Goal: Information Seeking & Learning: Learn about a topic

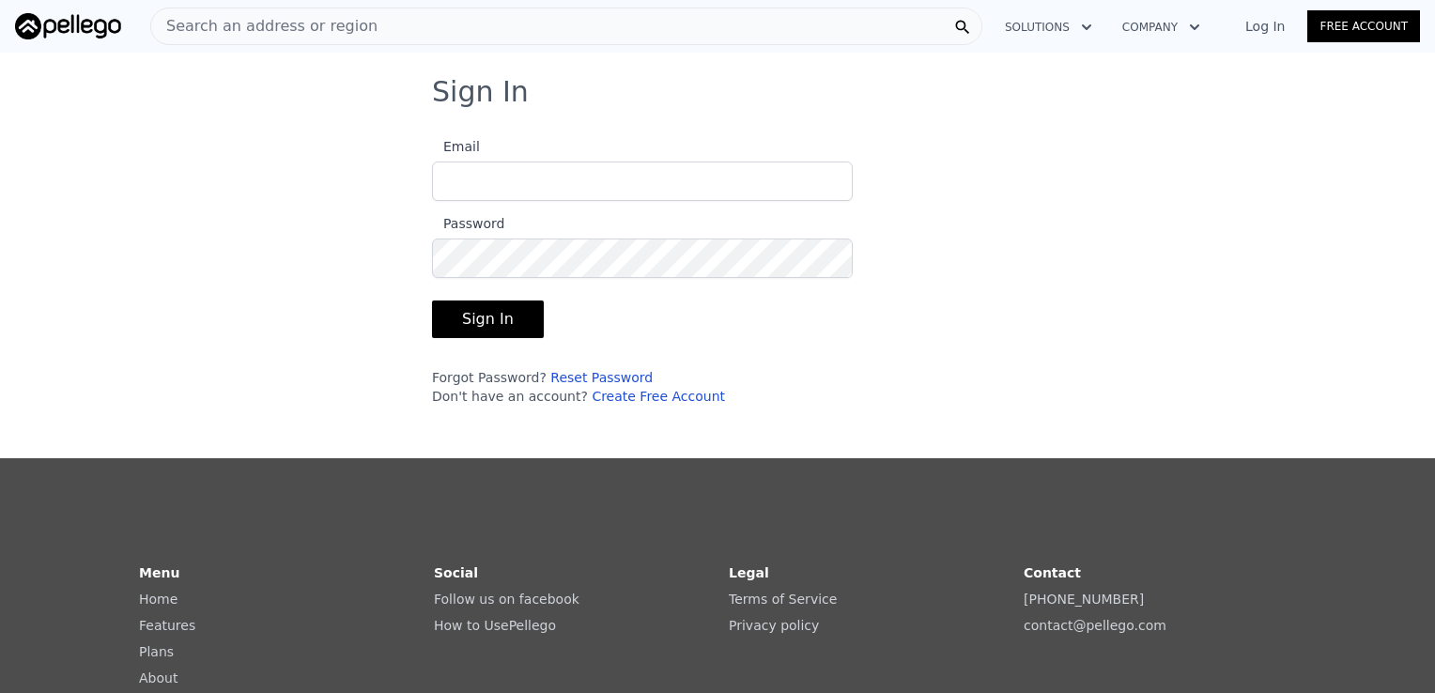
type input "[EMAIL_ADDRESS][DOMAIN_NAME]"
click at [469, 315] on button "Sign In" at bounding box center [488, 319] width 112 height 38
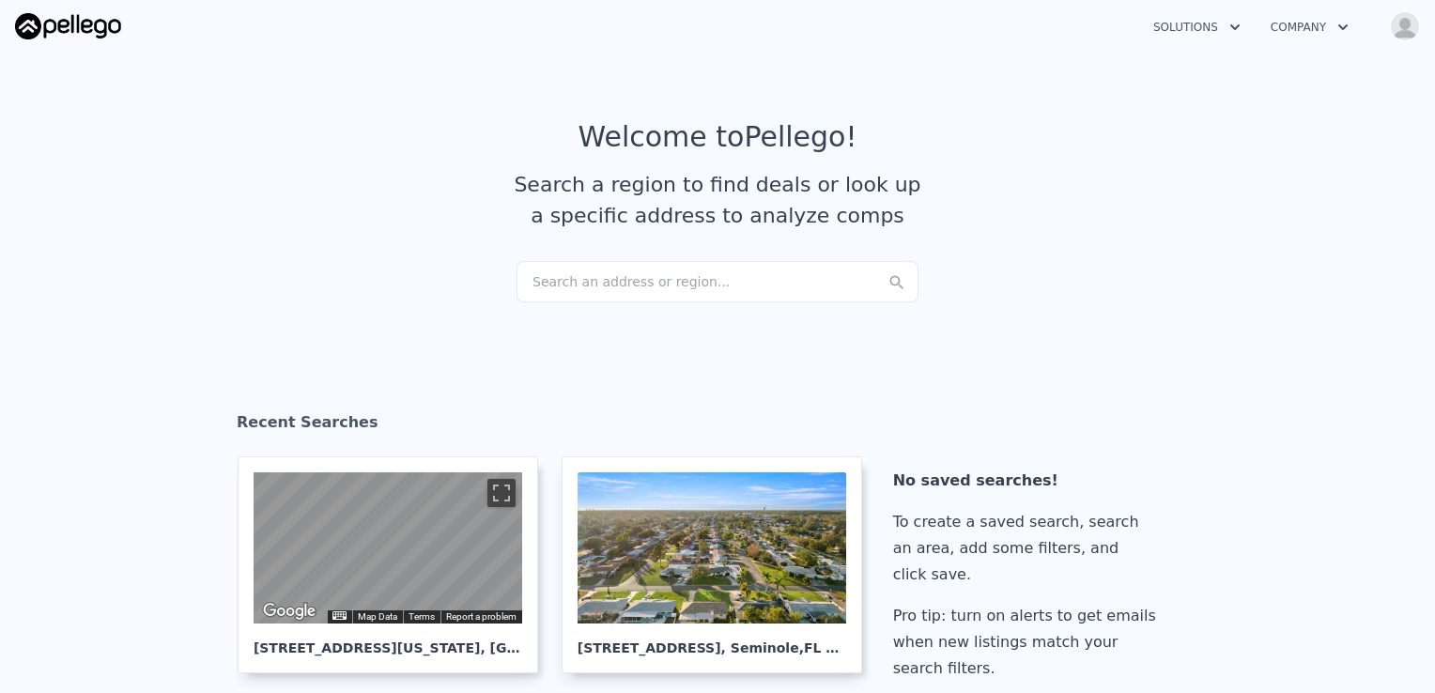
click at [559, 286] on div "Search an address or region..." at bounding box center [717, 281] width 402 height 41
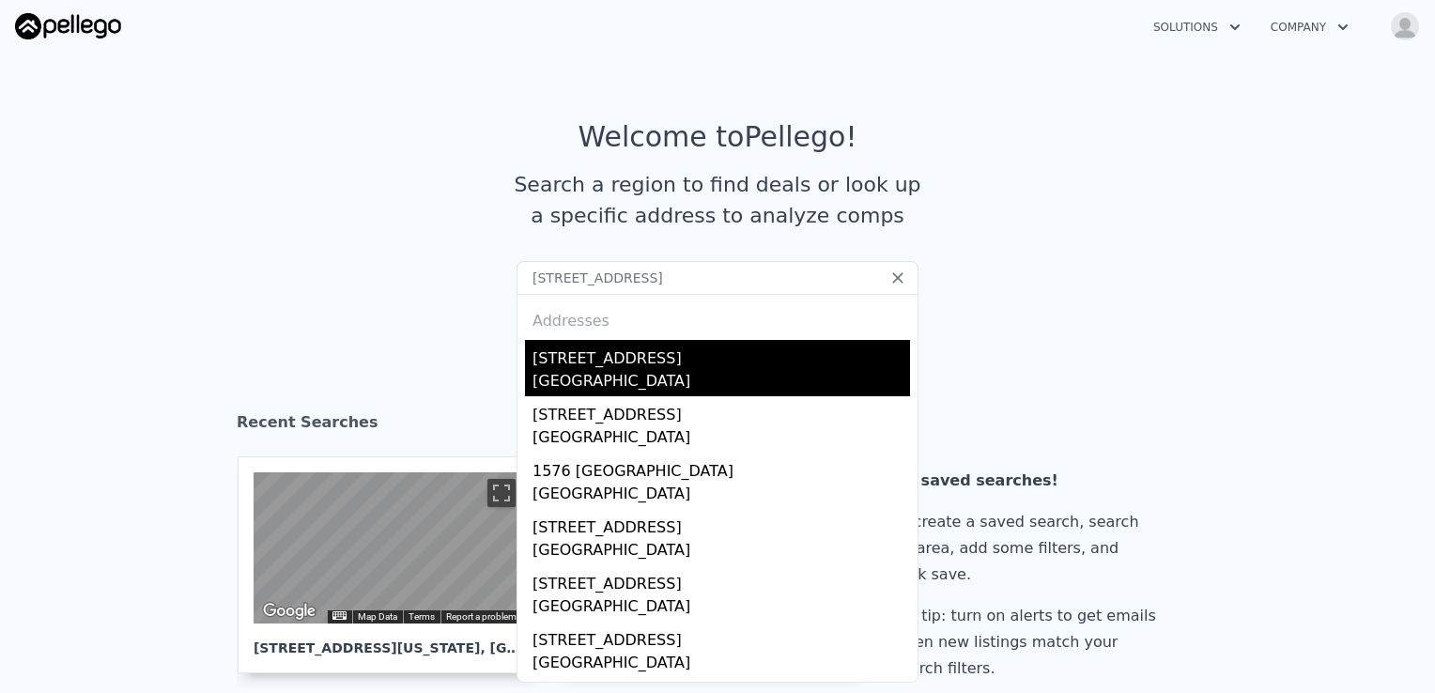
type input "[STREET_ADDRESS]"
click at [615, 365] on div "[STREET_ADDRESS]" at bounding box center [720, 355] width 377 height 30
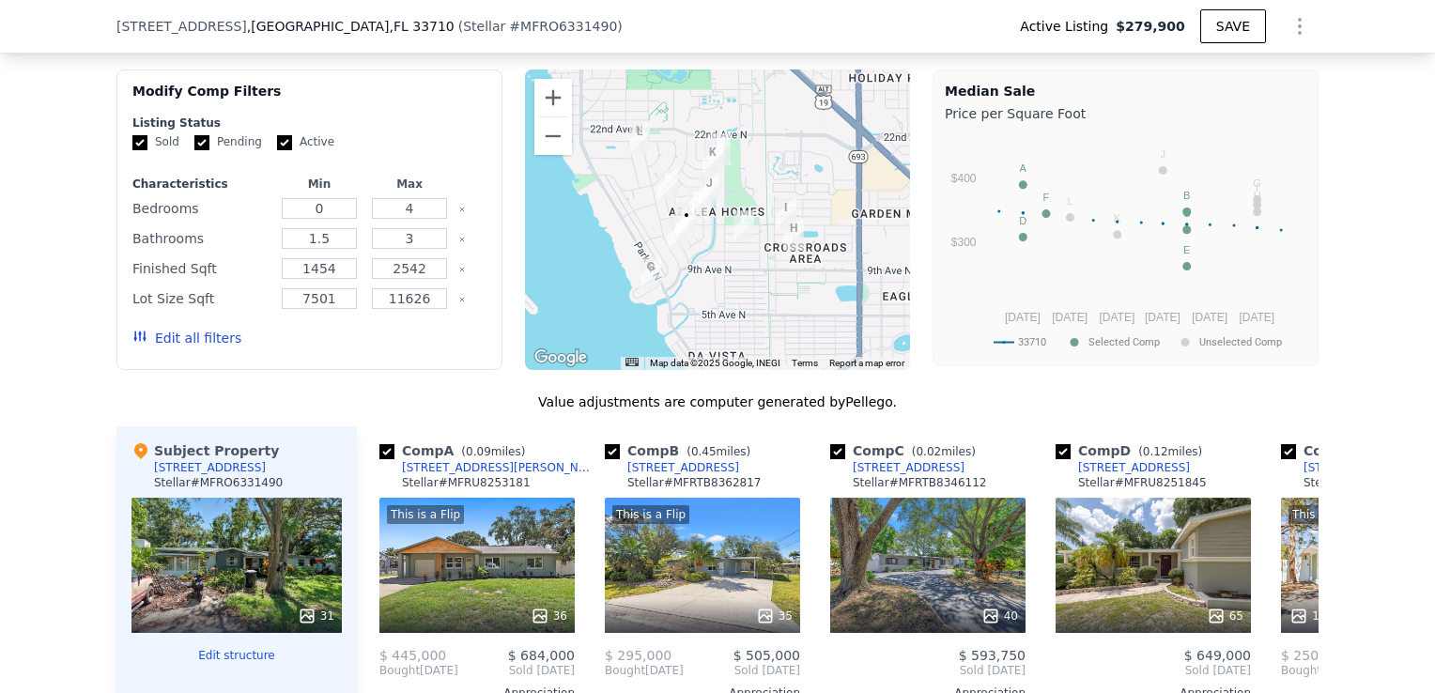
scroll to position [1589, 0]
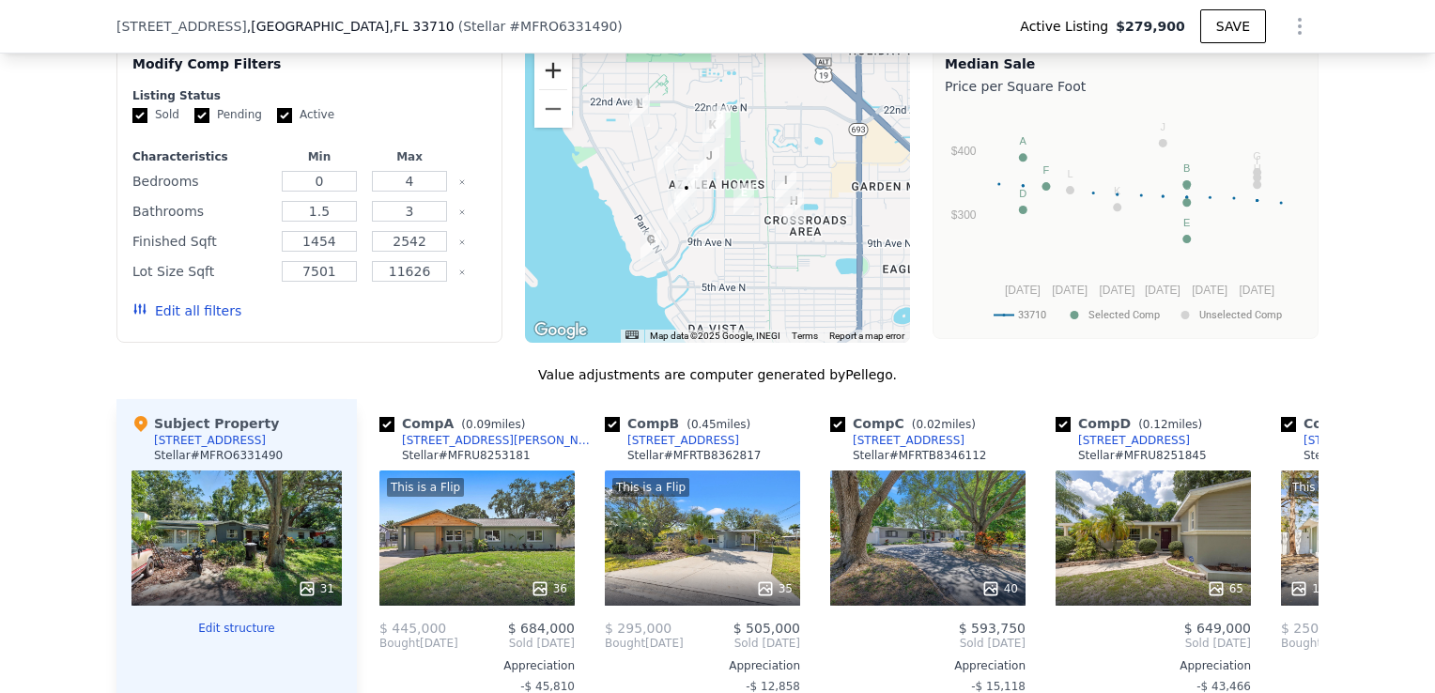
click at [552, 76] on button "Zoom in" at bounding box center [553, 71] width 38 height 38
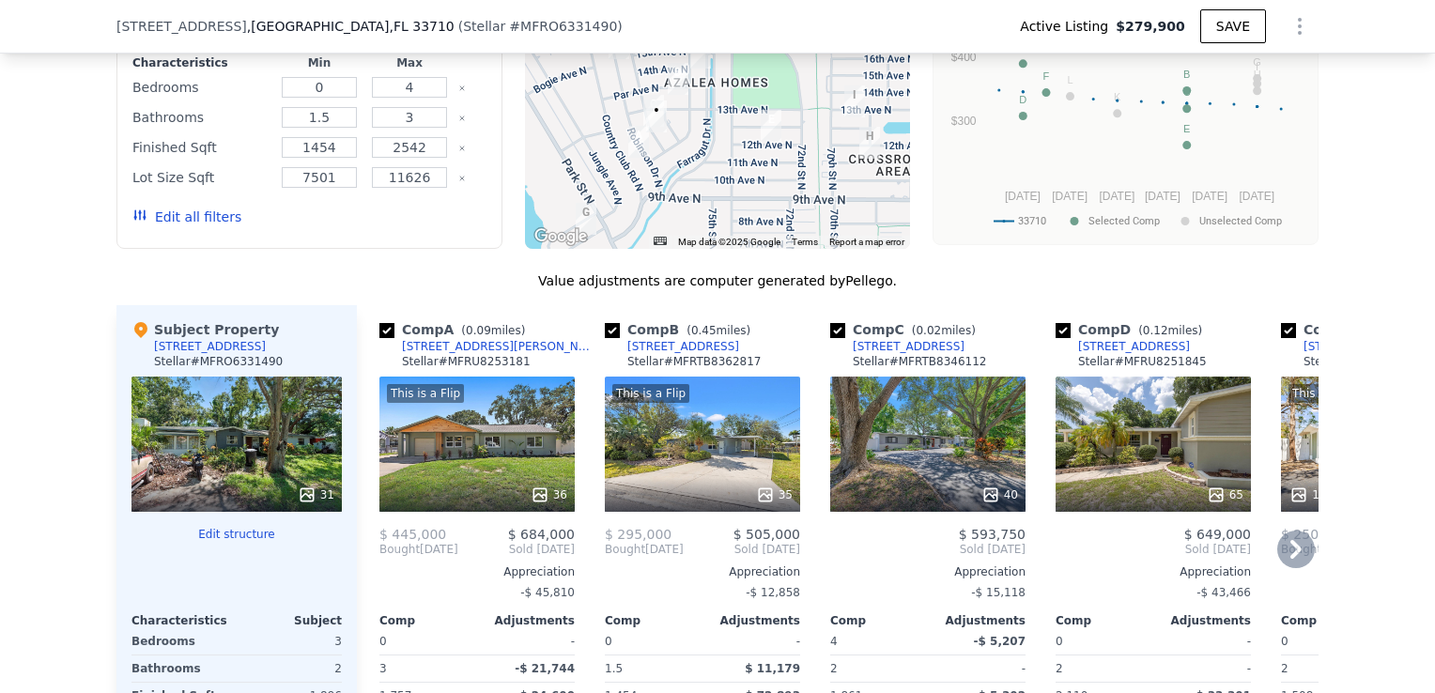
scroll to position [1777, 0]
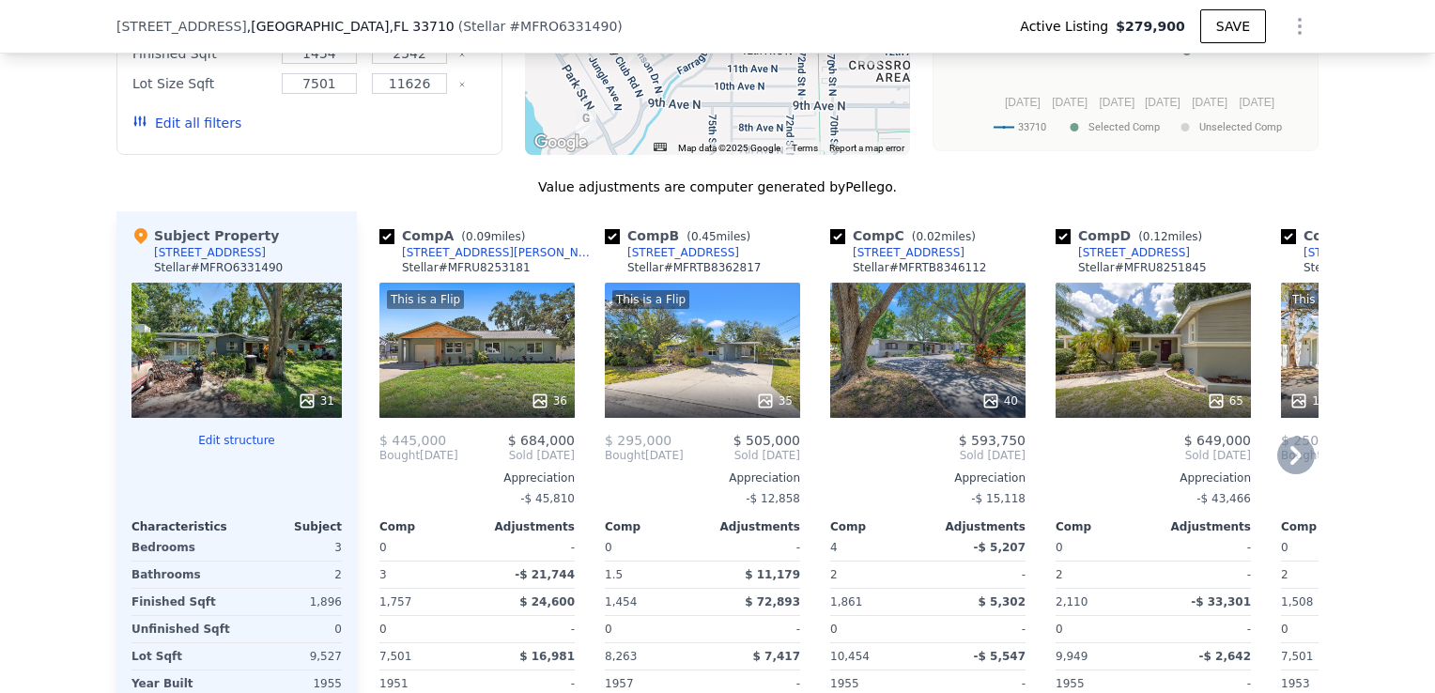
click at [1279, 448] on icon at bounding box center [1296, 456] width 38 height 38
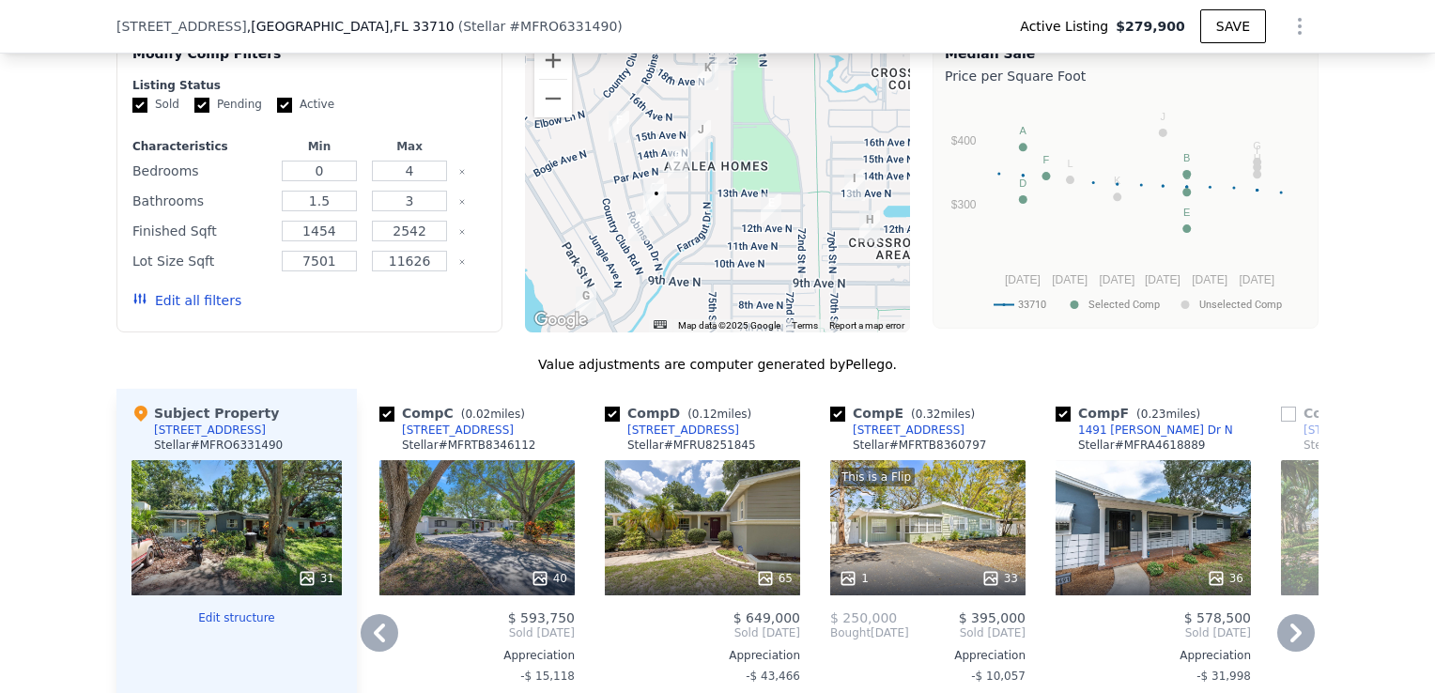
scroll to position [1589, 0]
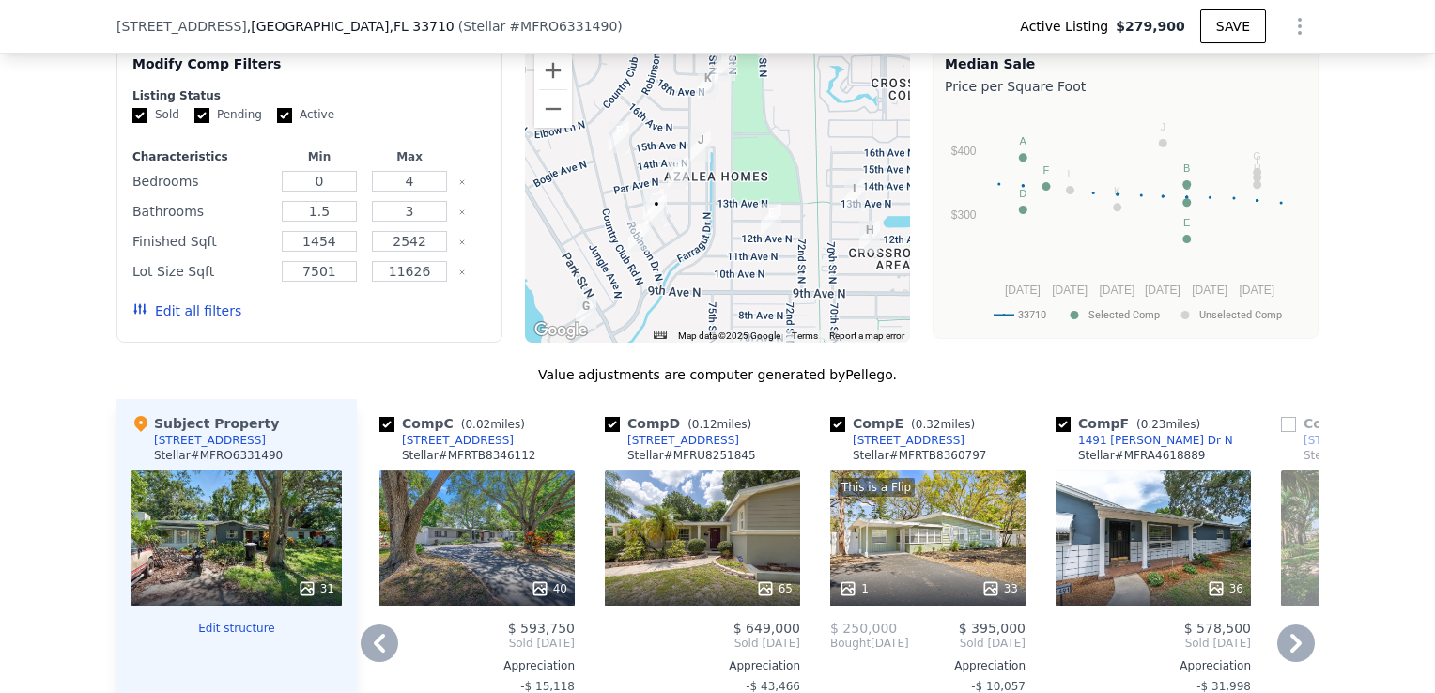
click at [830, 422] on input "checkbox" at bounding box center [837, 424] width 15 height 15
checkbox input "false"
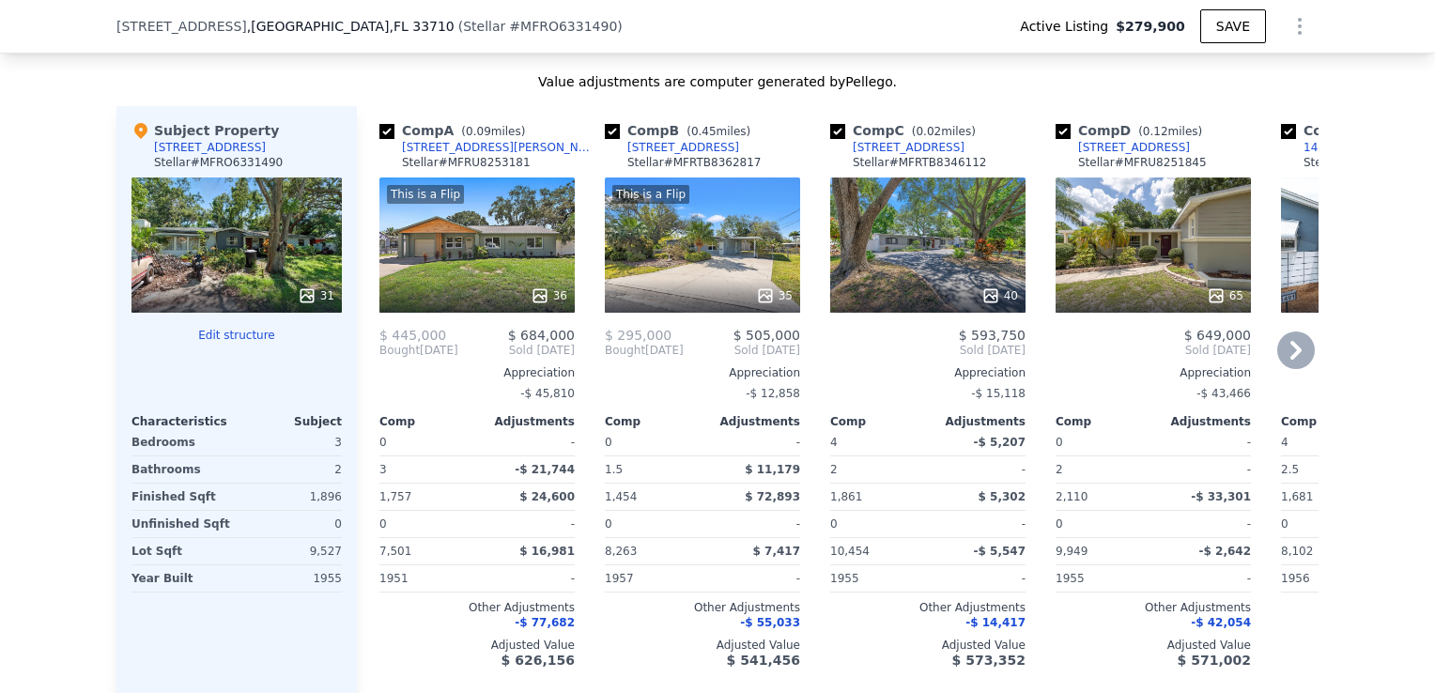
scroll to position [1871, 0]
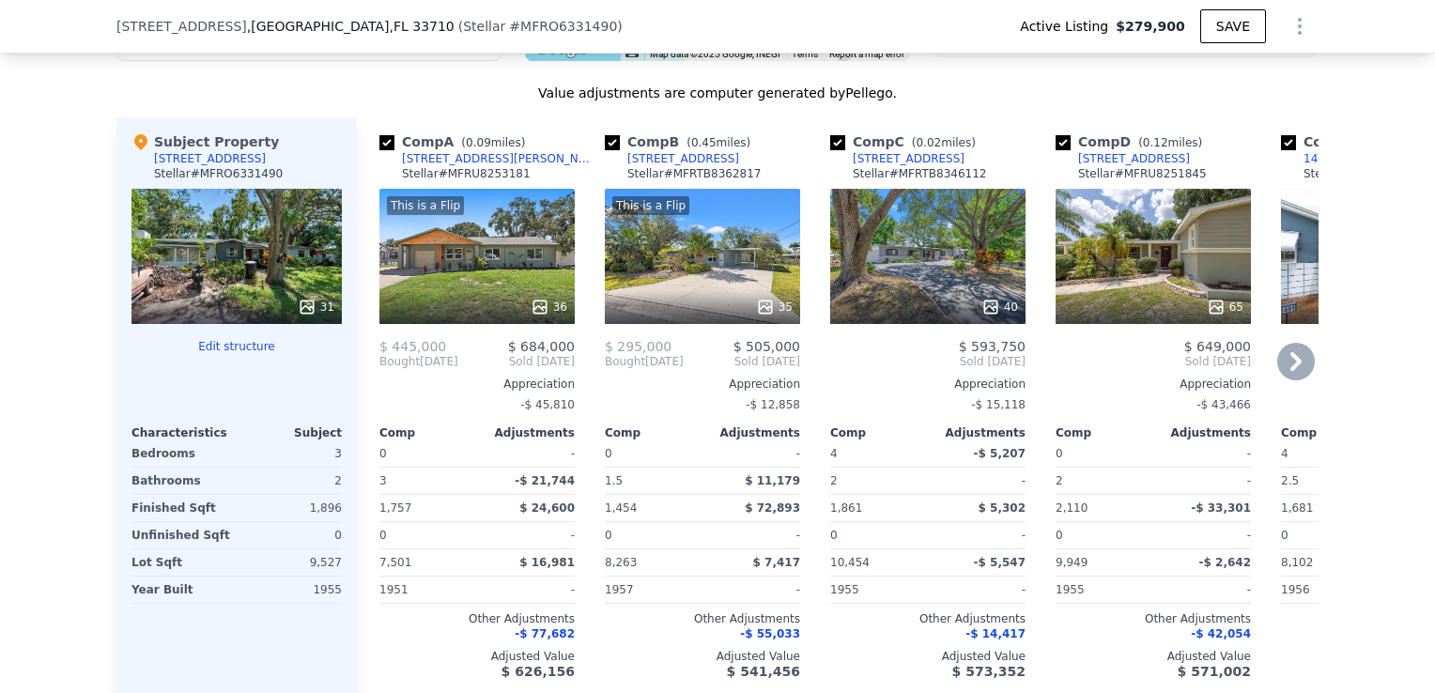
click at [651, 298] on div "35" at bounding box center [702, 307] width 179 height 19
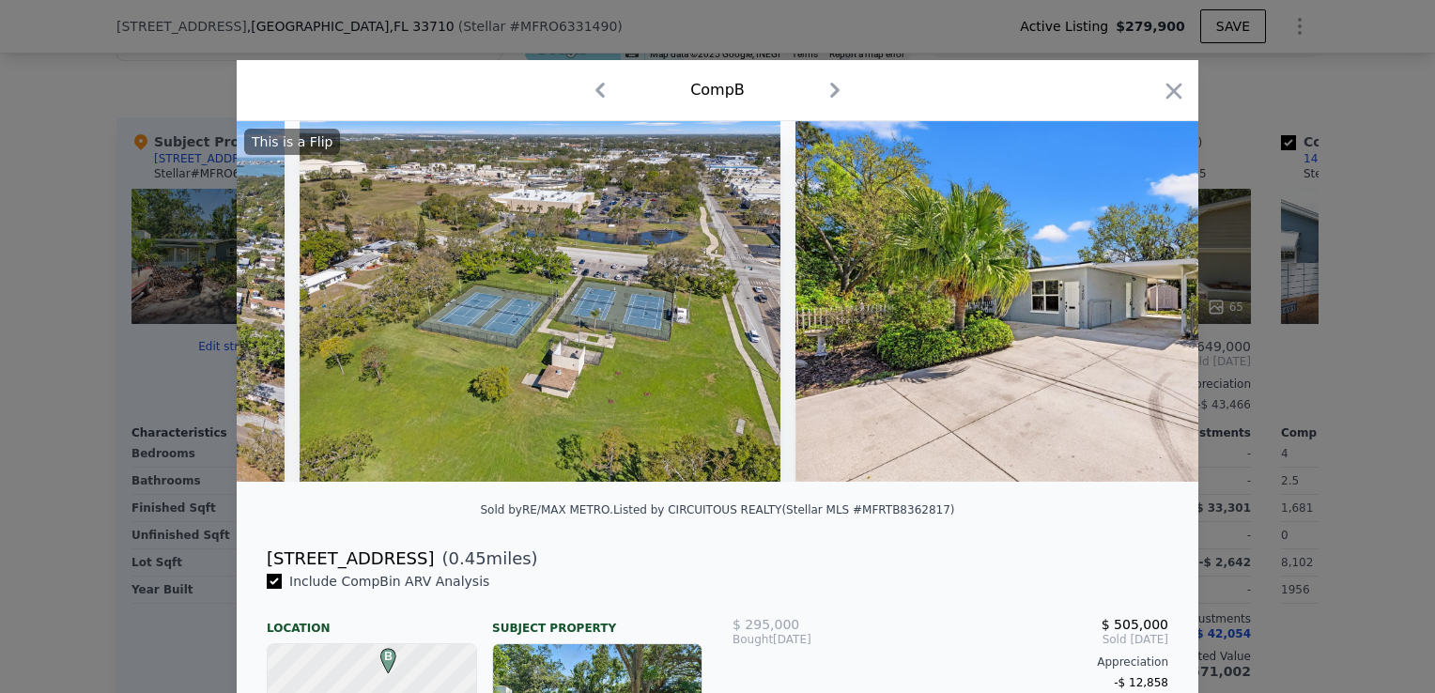
scroll to position [0, 18128]
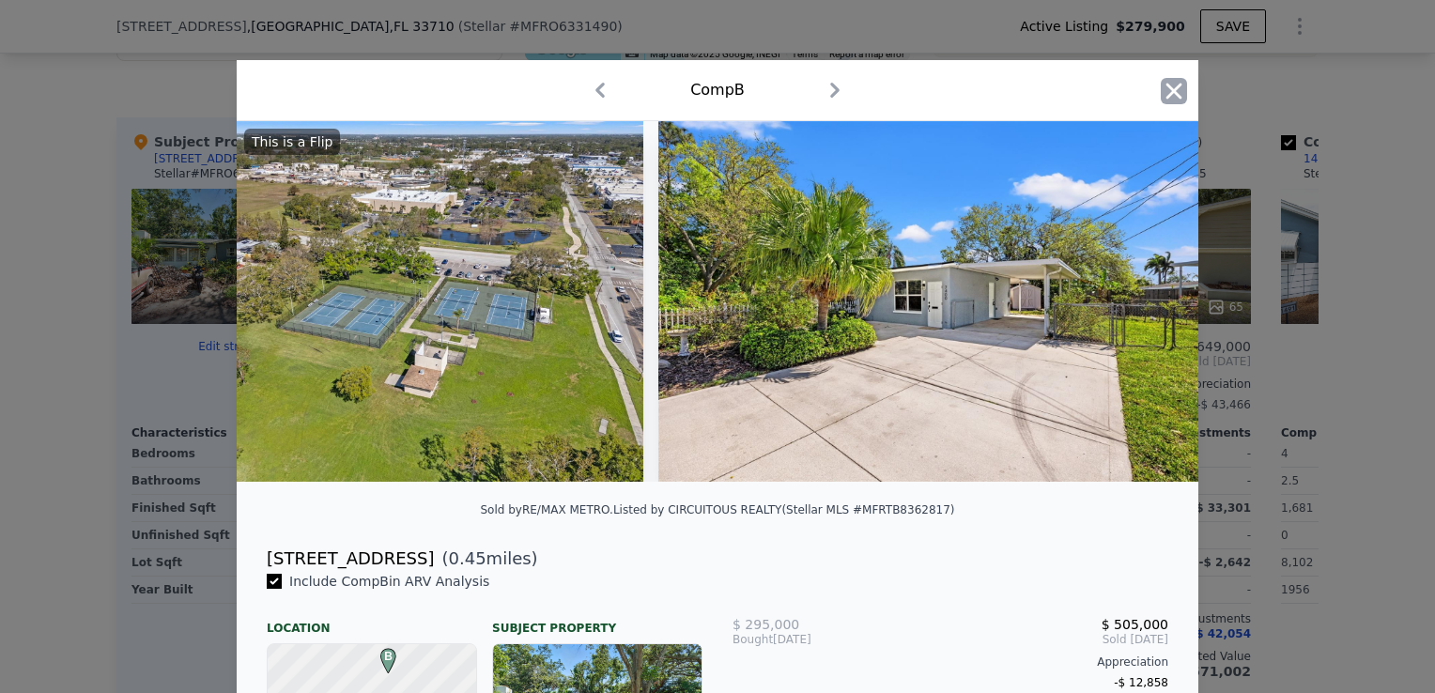
click at [1172, 91] on icon "button" at bounding box center [1174, 91] width 26 height 26
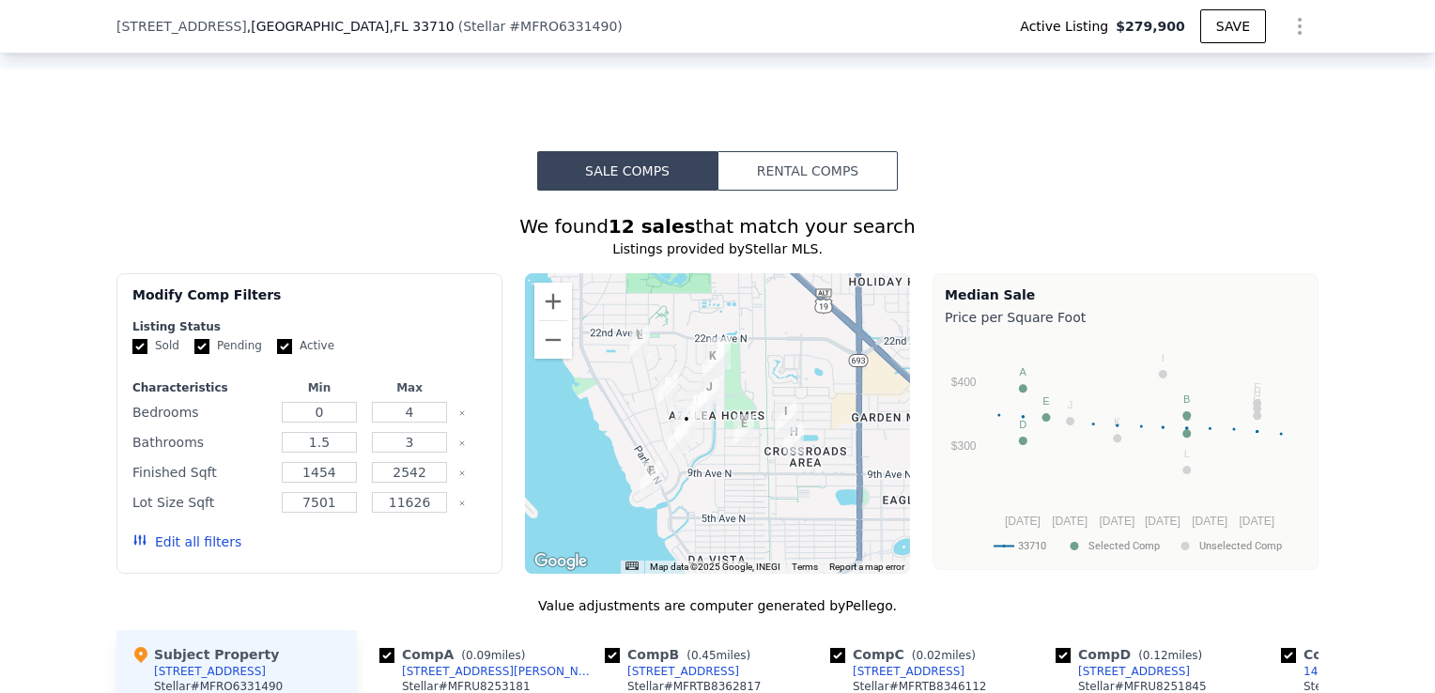
scroll to position [1307, 0]
